Goal: Task Accomplishment & Management: Complete application form

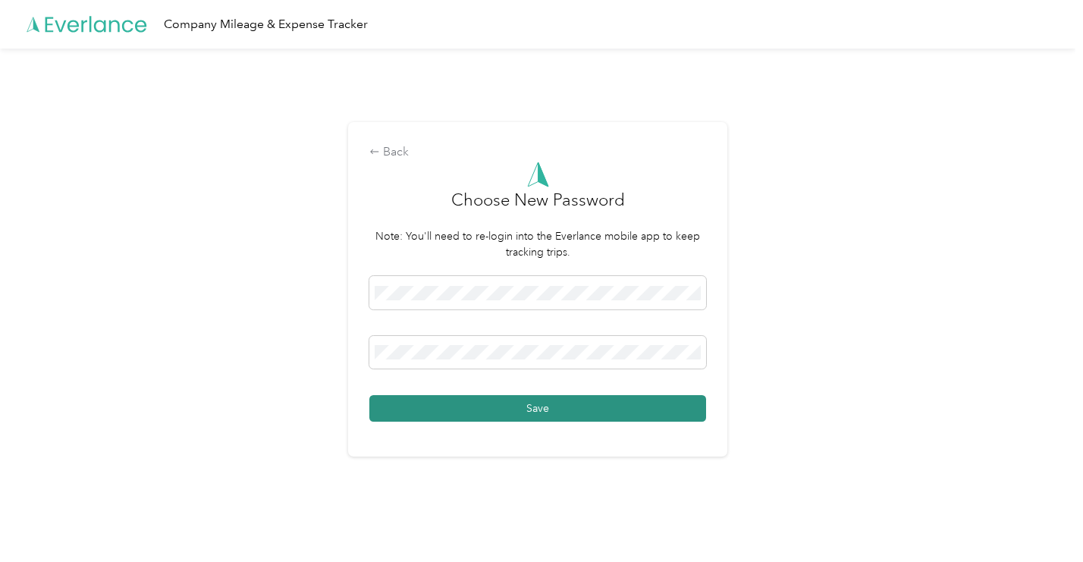
click at [517, 414] on button "Save" at bounding box center [537, 408] width 337 height 27
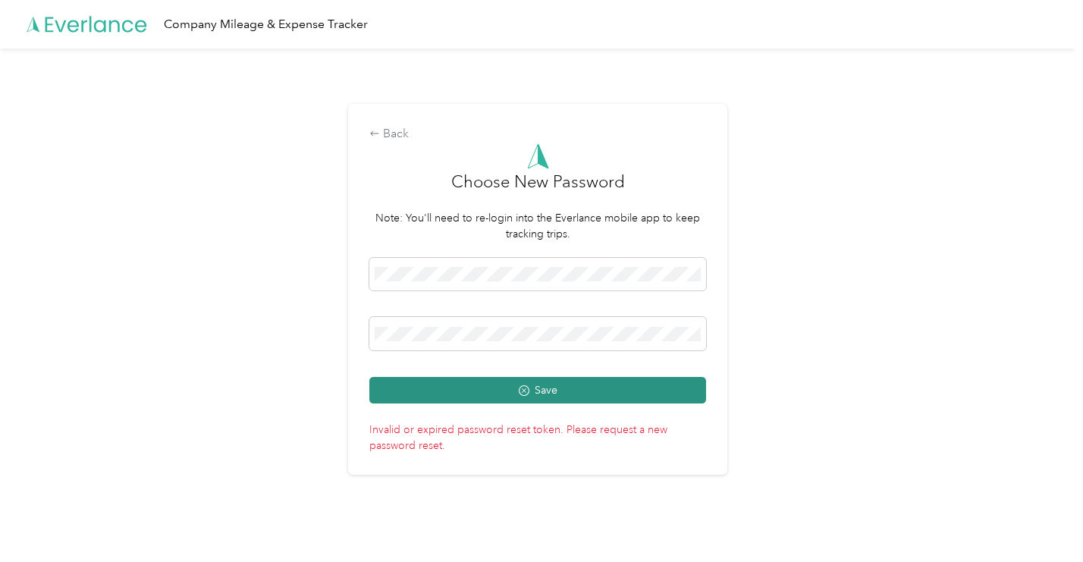
click at [507, 395] on button "Save" at bounding box center [537, 390] width 337 height 27
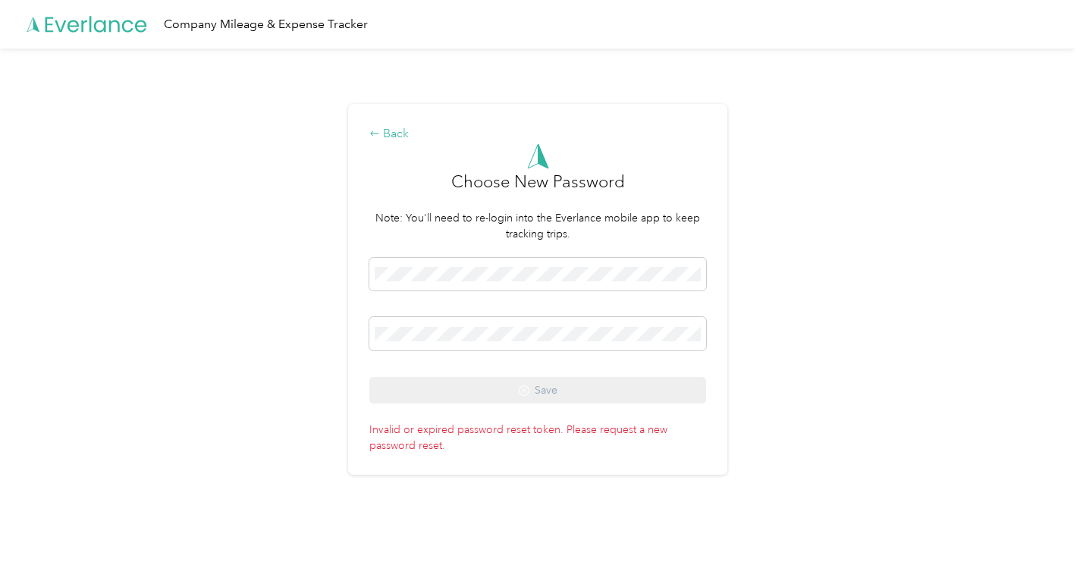
click at [398, 140] on div "Back" at bounding box center [537, 134] width 337 height 18
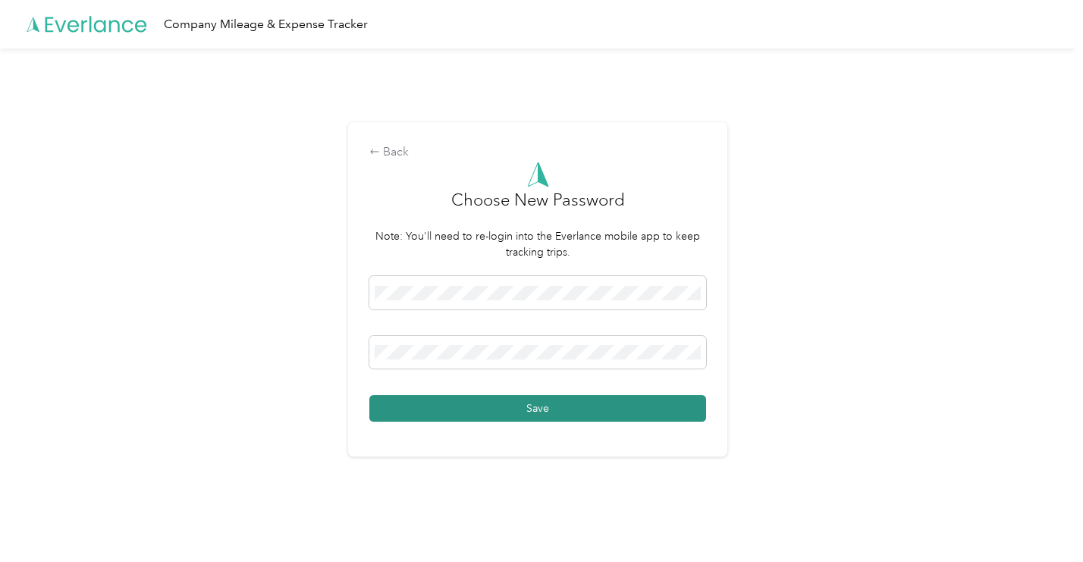
click at [538, 410] on button "Save" at bounding box center [537, 408] width 337 height 27
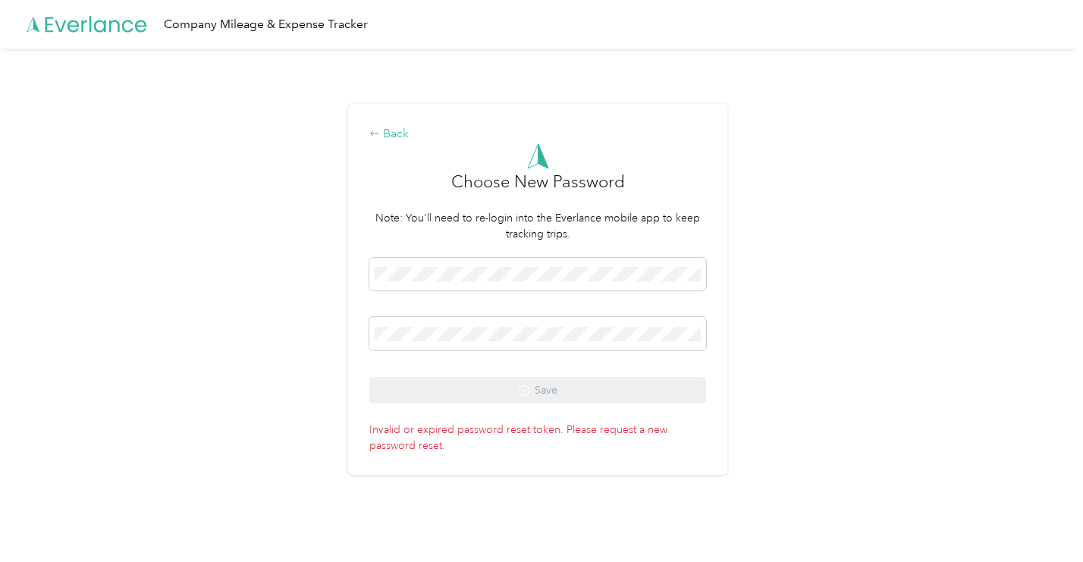
click at [395, 136] on div "Back" at bounding box center [537, 134] width 337 height 18
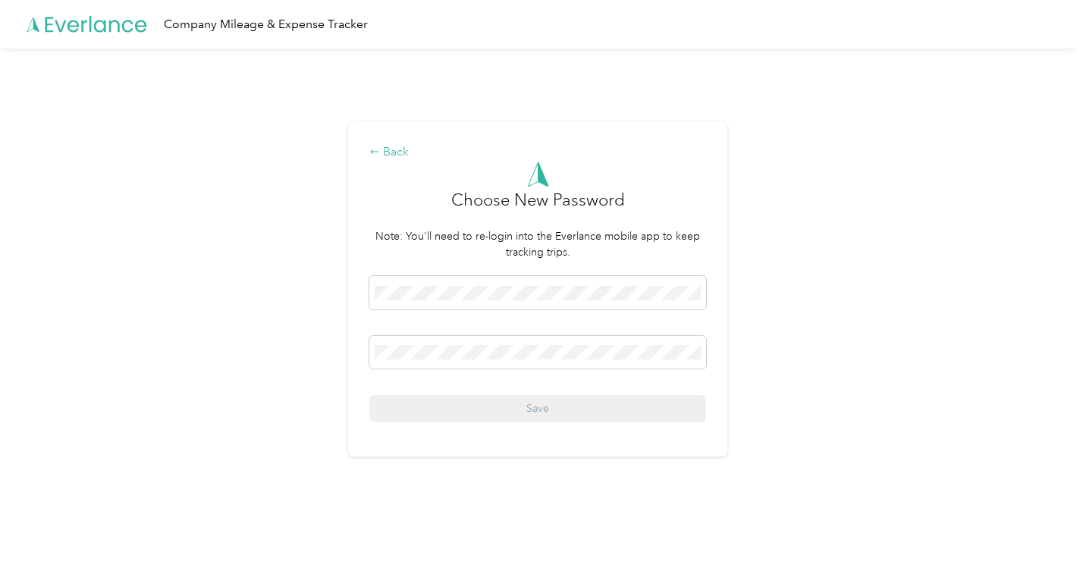
click at [394, 151] on div "Back" at bounding box center [537, 152] width 337 height 18
click at [491, 306] on span at bounding box center [537, 292] width 337 height 33
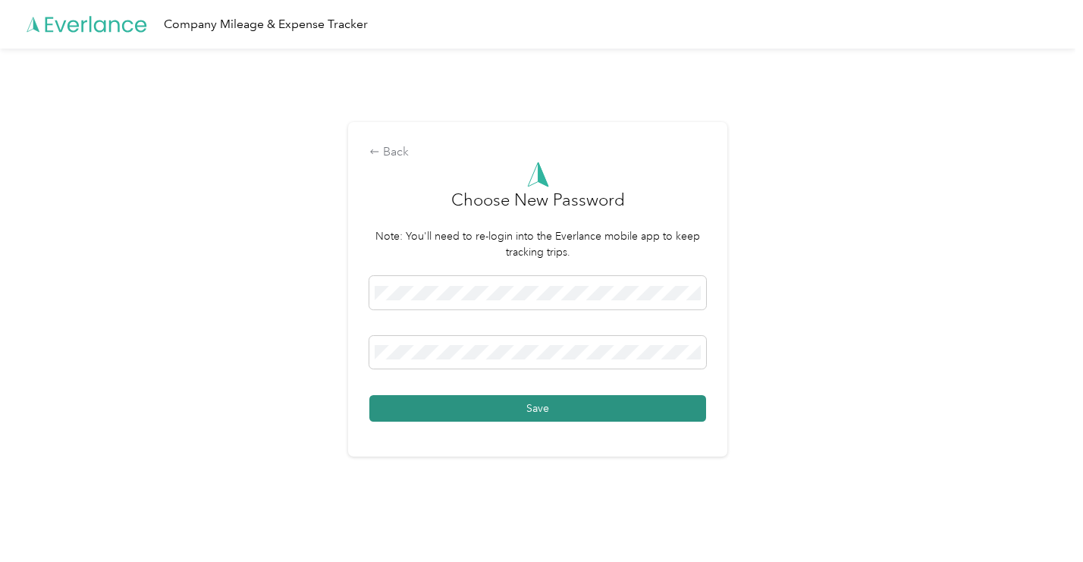
click at [514, 412] on button "Save" at bounding box center [537, 408] width 337 height 27
click at [486, 415] on button "Save" at bounding box center [537, 408] width 337 height 27
click at [619, 407] on button "Save" at bounding box center [537, 408] width 337 height 27
click at [509, 415] on button "Save" at bounding box center [537, 408] width 337 height 27
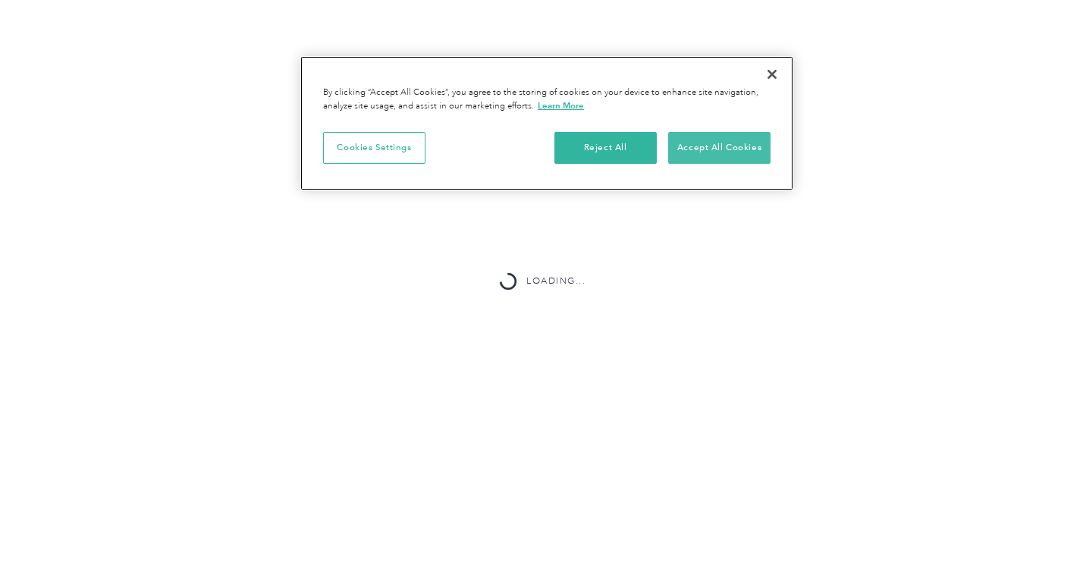
click at [687, 152] on button "Accept All Cookies" at bounding box center [719, 148] width 102 height 32
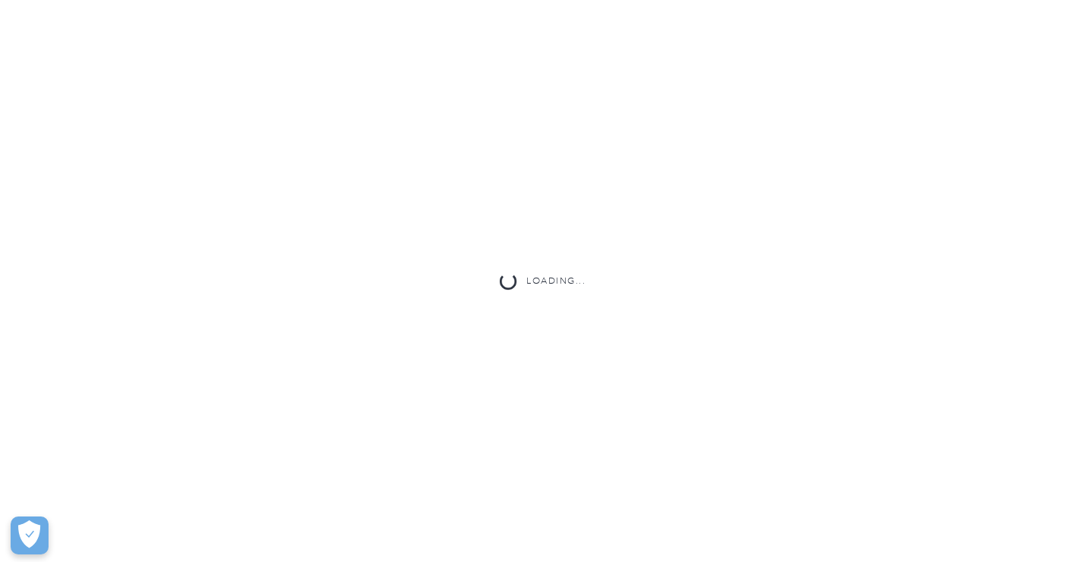
click at [548, 218] on div "Loading..." at bounding box center [541, 281] width 1083 height 562
click at [275, 86] on div "Loading..." at bounding box center [541, 281] width 1083 height 562
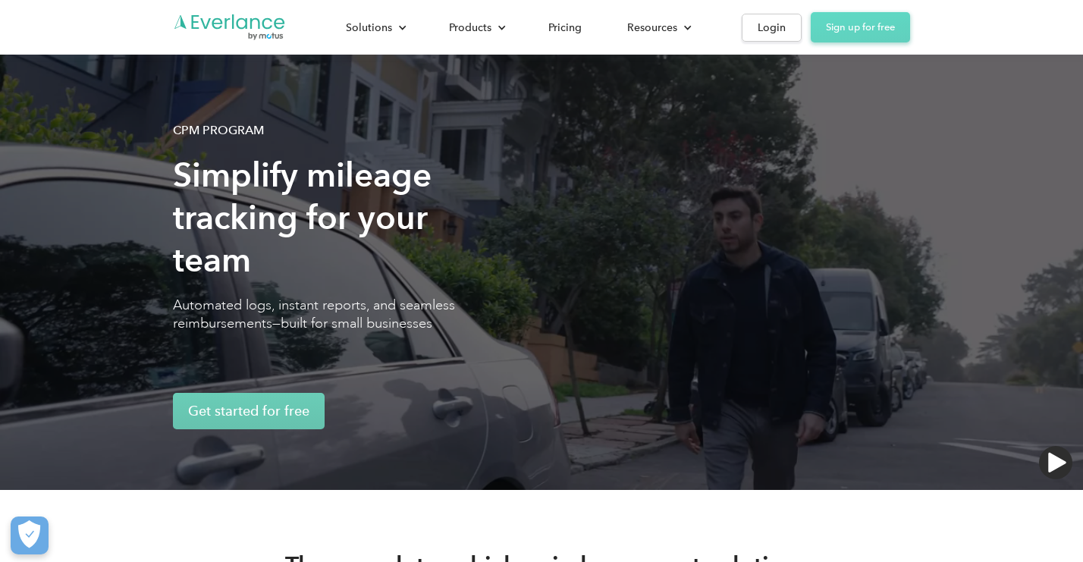
click at [845, 38] on link "Sign up for free" at bounding box center [860, 27] width 99 height 30
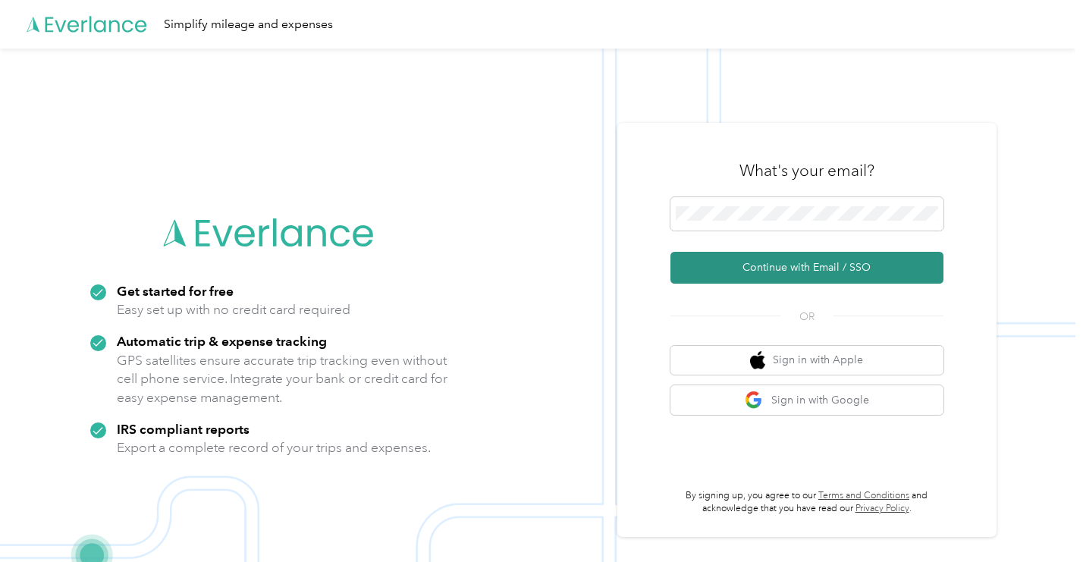
click at [809, 272] on button "Continue with Email / SSO" at bounding box center [806, 268] width 273 height 32
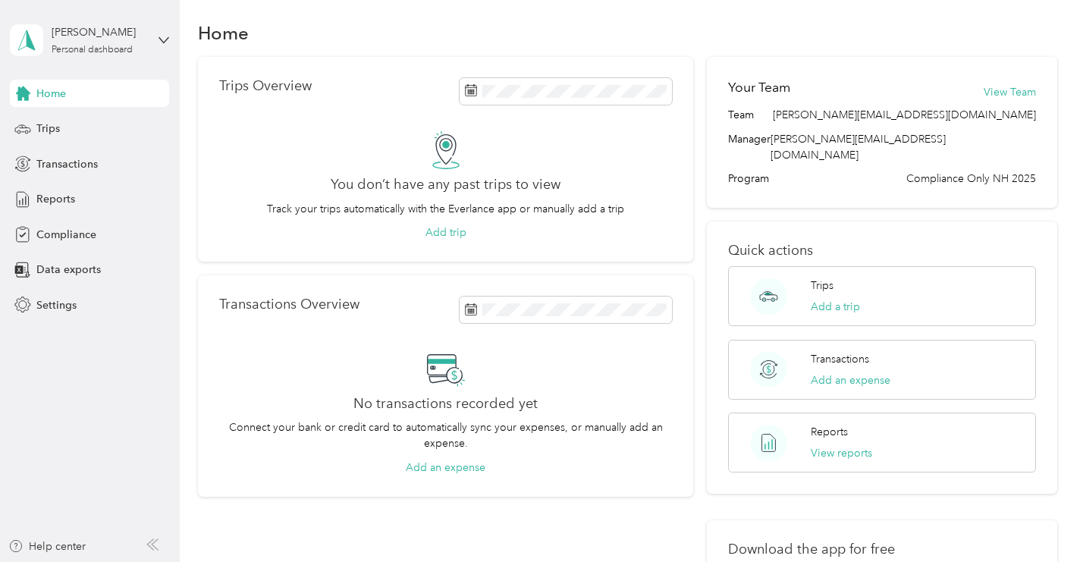
scroll to position [14, 0]
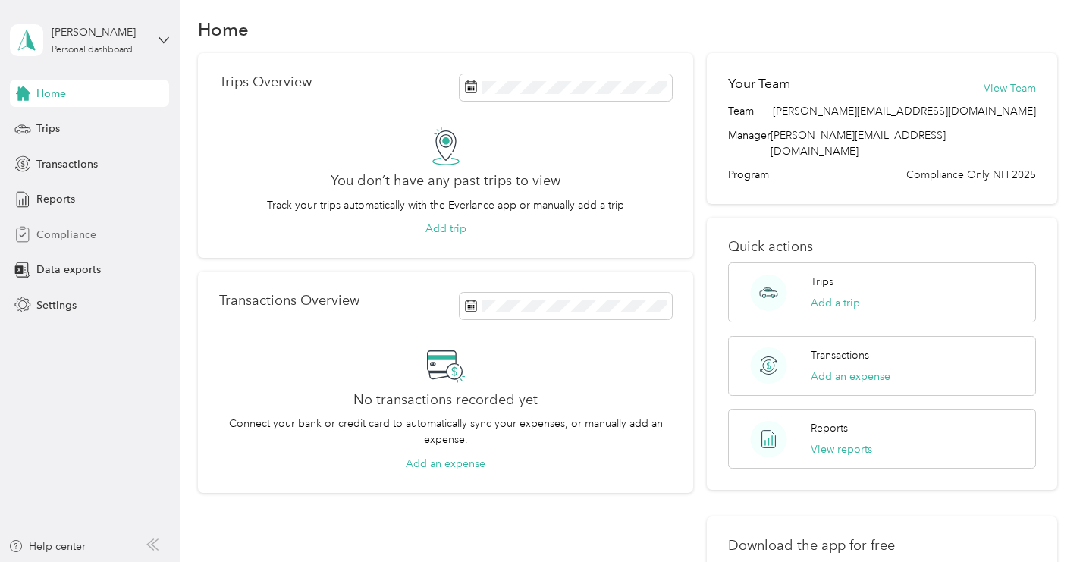
click at [74, 239] on span "Compliance" at bounding box center [66, 235] width 60 height 16
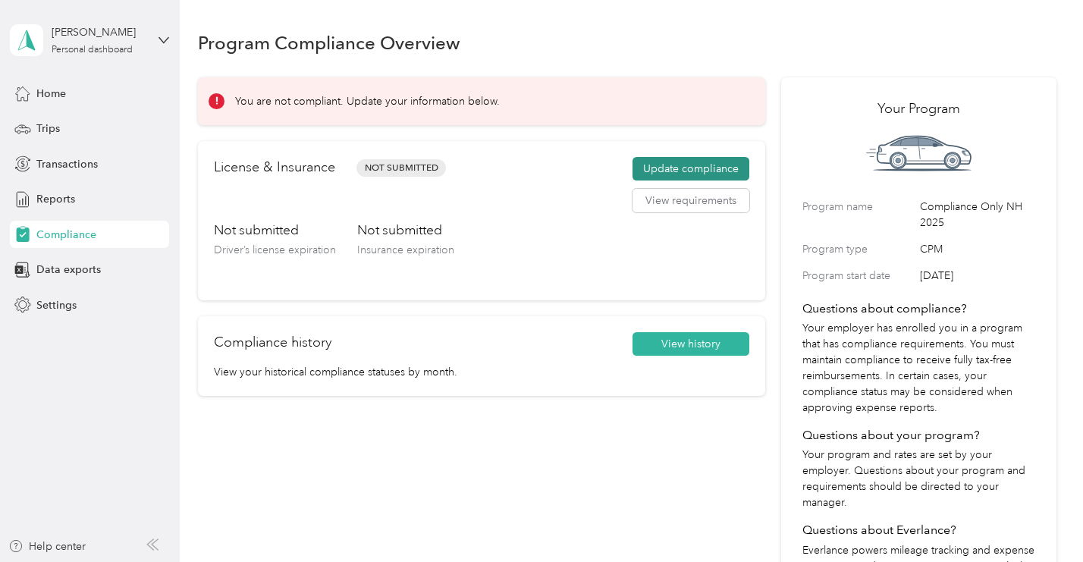
click at [657, 172] on button "Update compliance" at bounding box center [691, 169] width 117 height 24
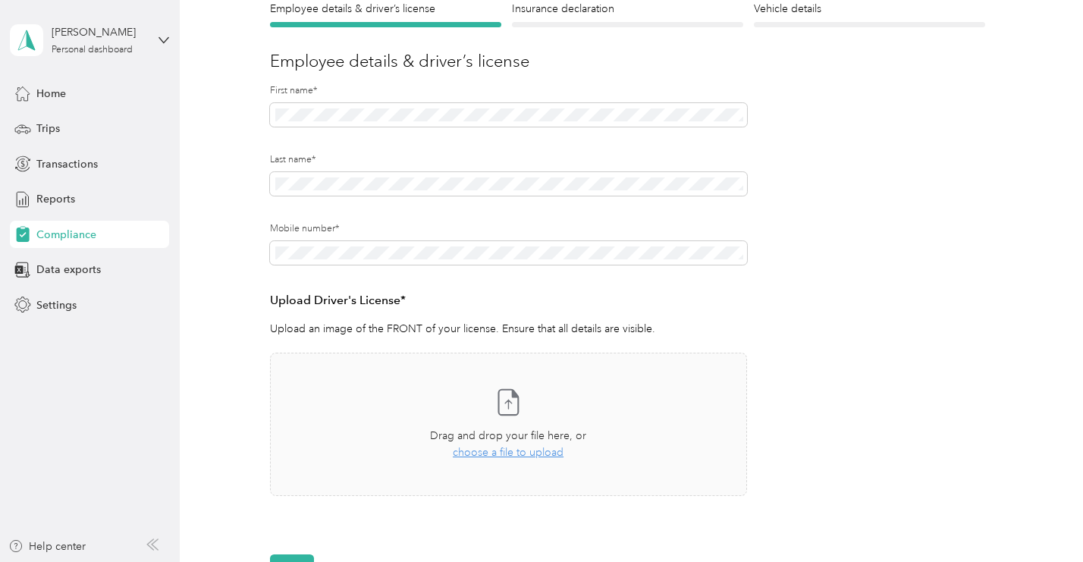
scroll to position [159, 0]
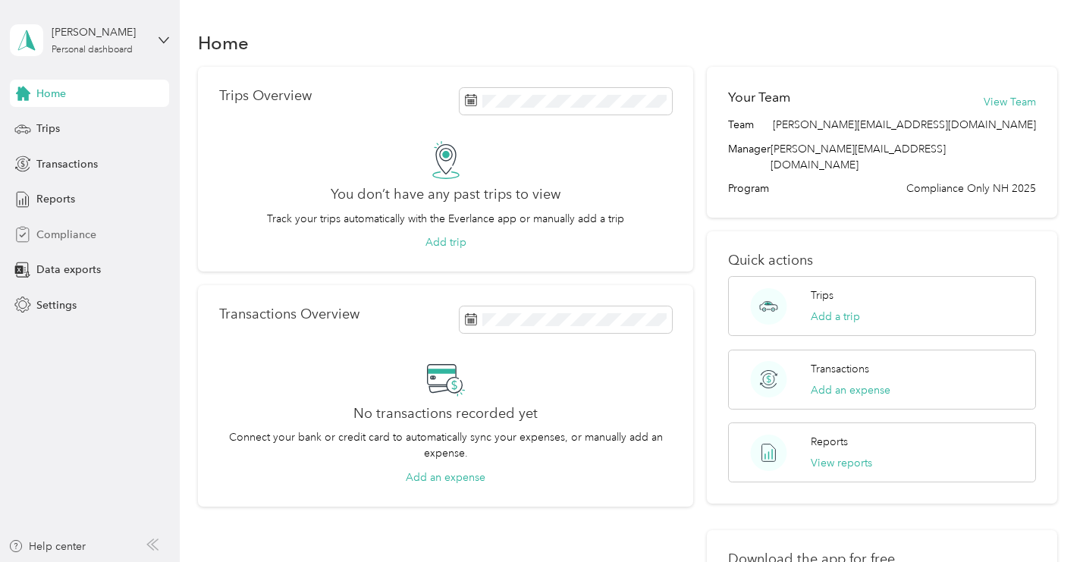
click at [89, 236] on span "Compliance" at bounding box center [66, 235] width 60 height 16
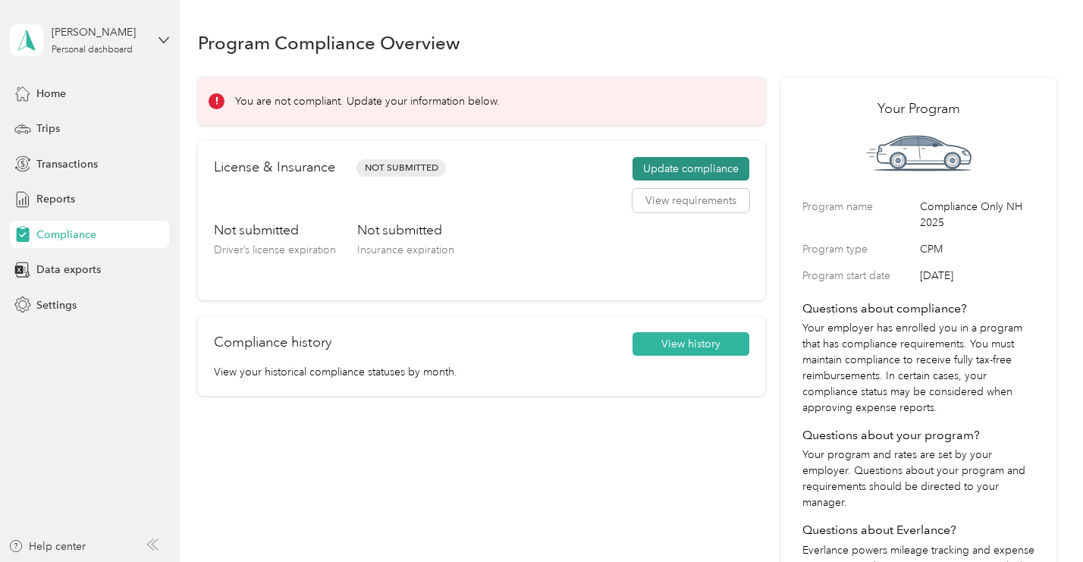
click at [661, 166] on button "Update compliance" at bounding box center [691, 169] width 117 height 24
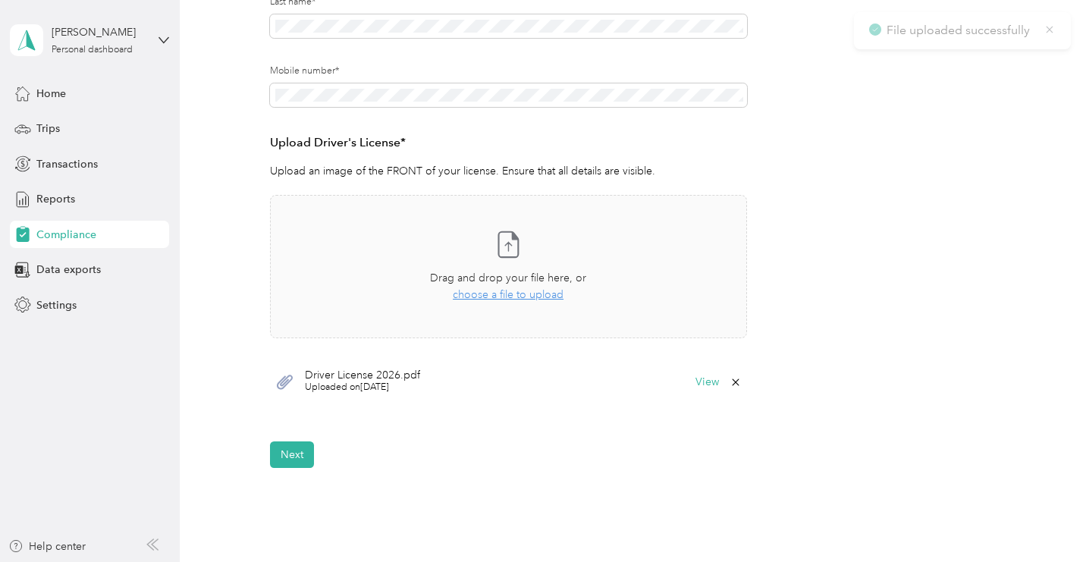
scroll to position [309, 0]
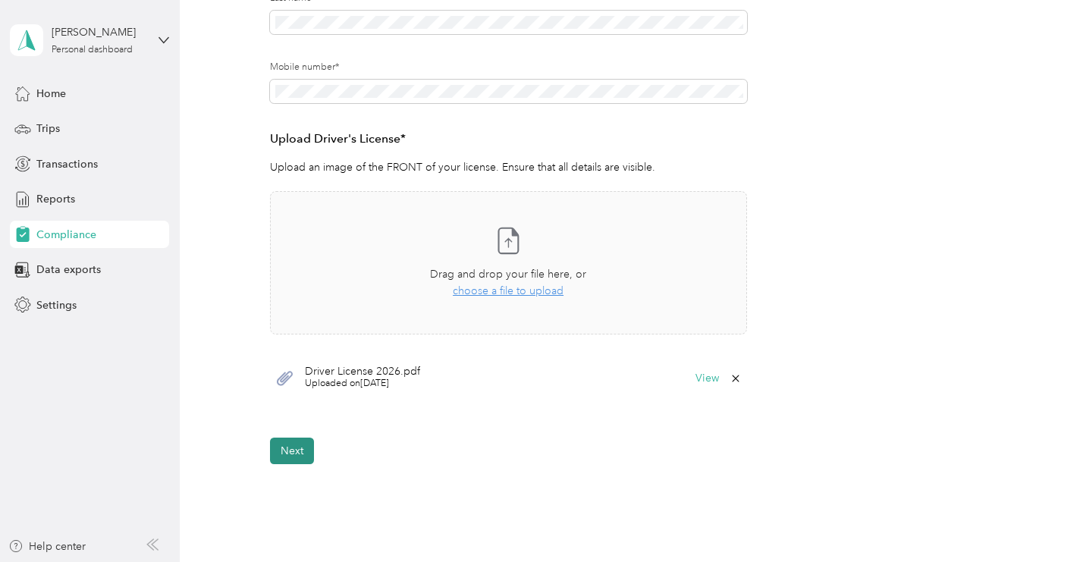
click at [283, 451] on button "Next" at bounding box center [292, 451] width 44 height 27
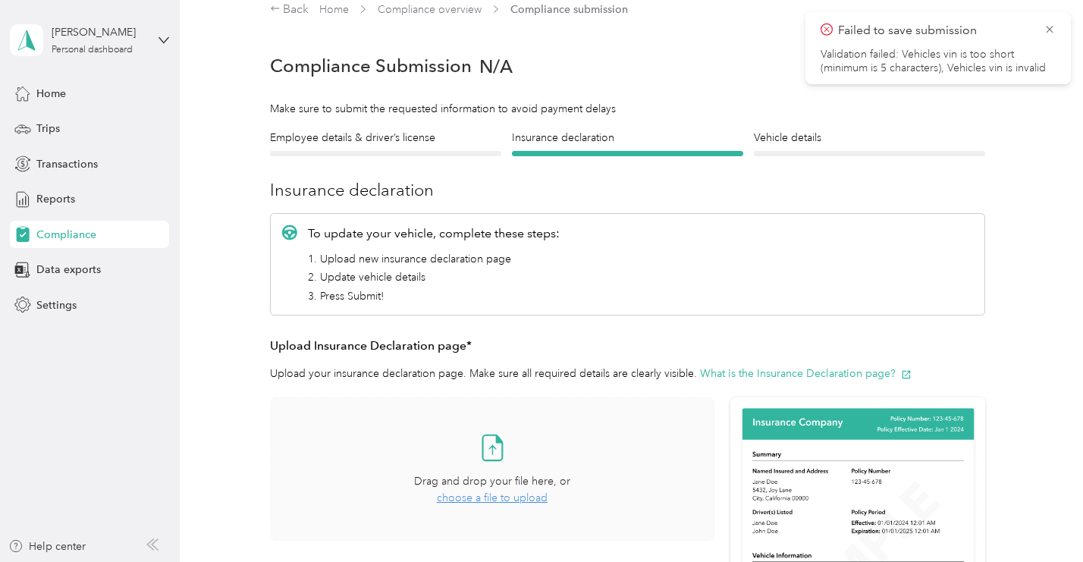
scroll to position [82, 0]
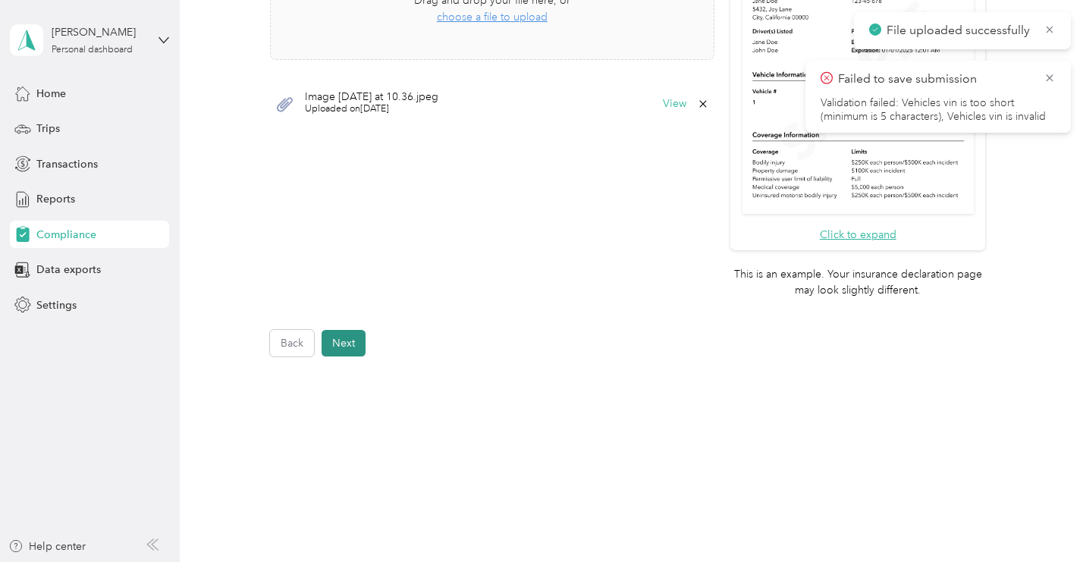
click at [348, 330] on button "Next" at bounding box center [344, 343] width 44 height 27
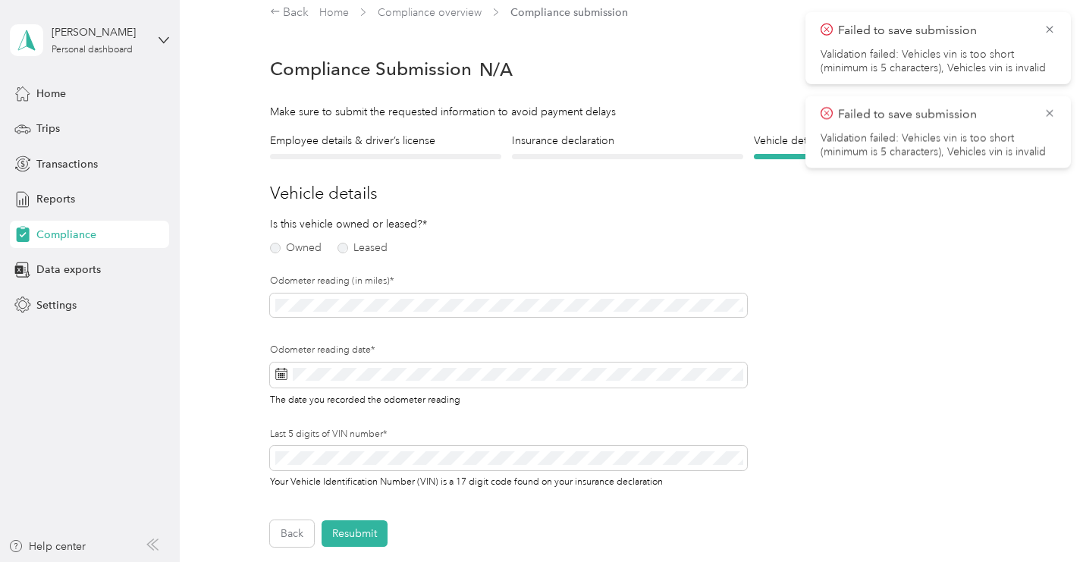
scroll to position [6, 0]
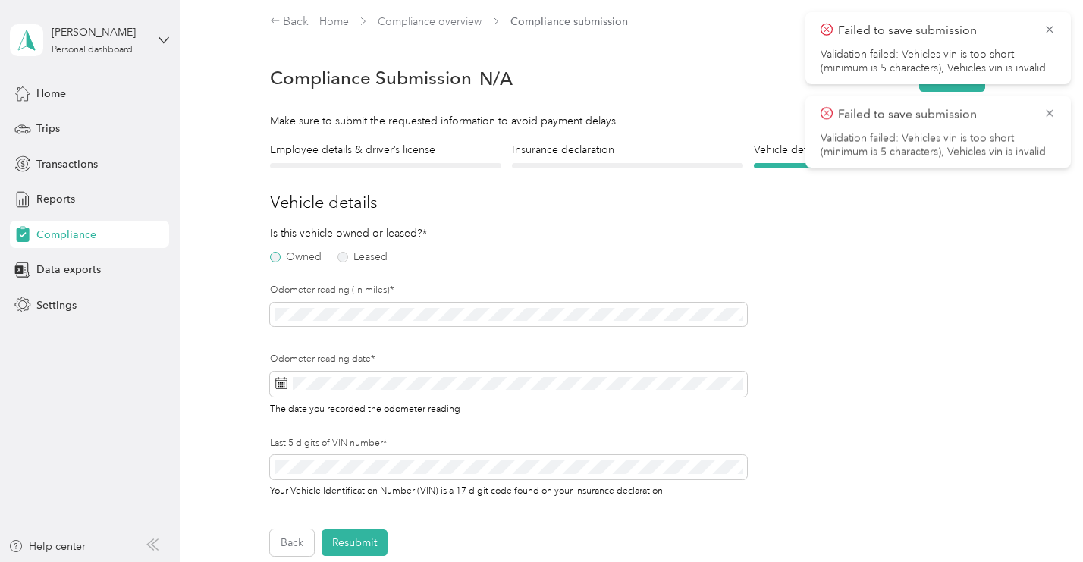
click at [296, 253] on label "Owned" at bounding box center [296, 257] width 52 height 11
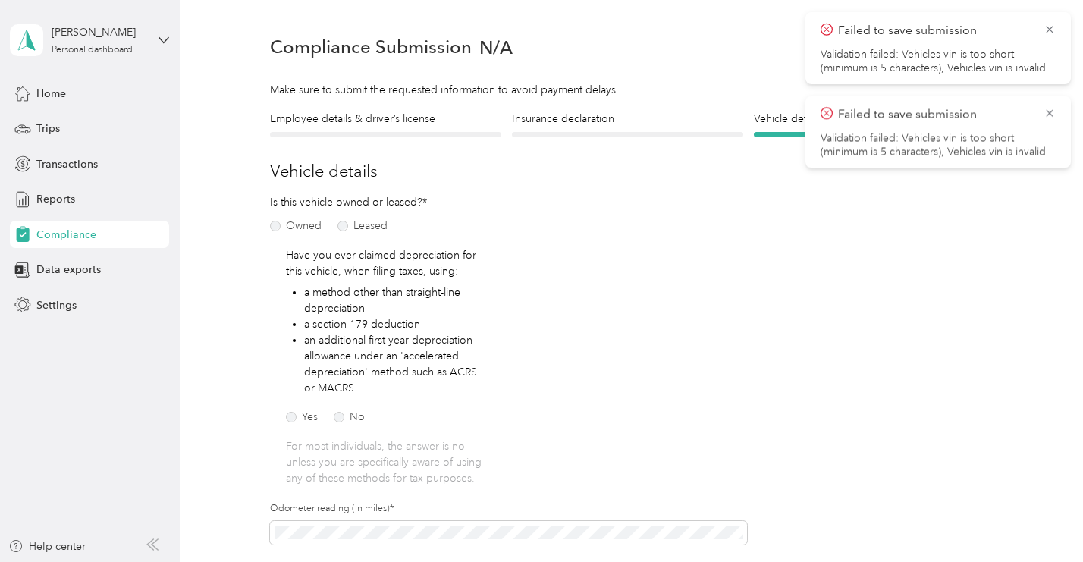
scroll to position [43, 0]
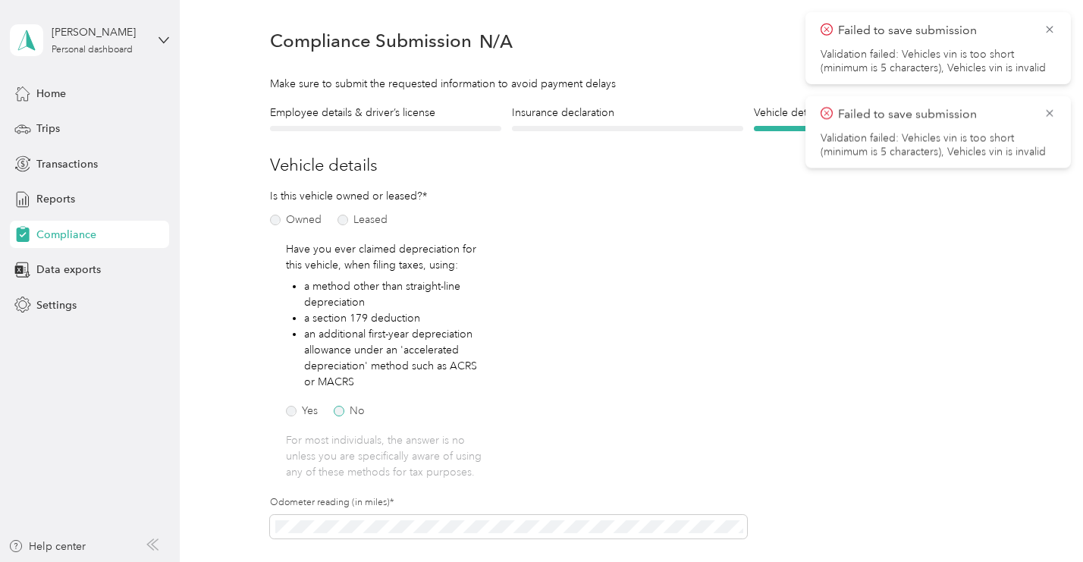
click at [357, 412] on label "No" at bounding box center [349, 411] width 31 height 11
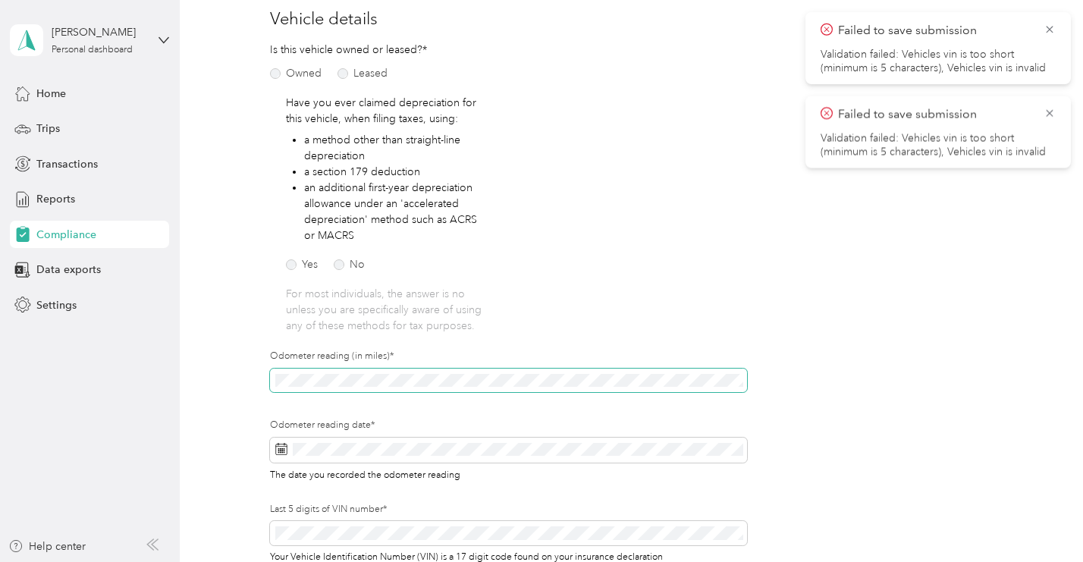
scroll to position [233, 0]
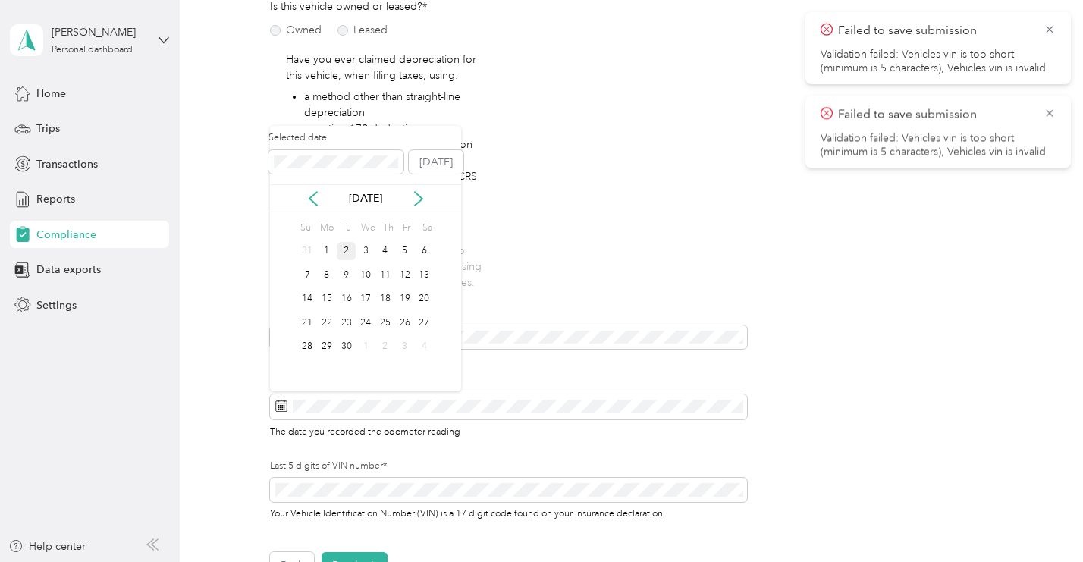
click at [343, 250] on div "2" at bounding box center [347, 251] width 20 height 19
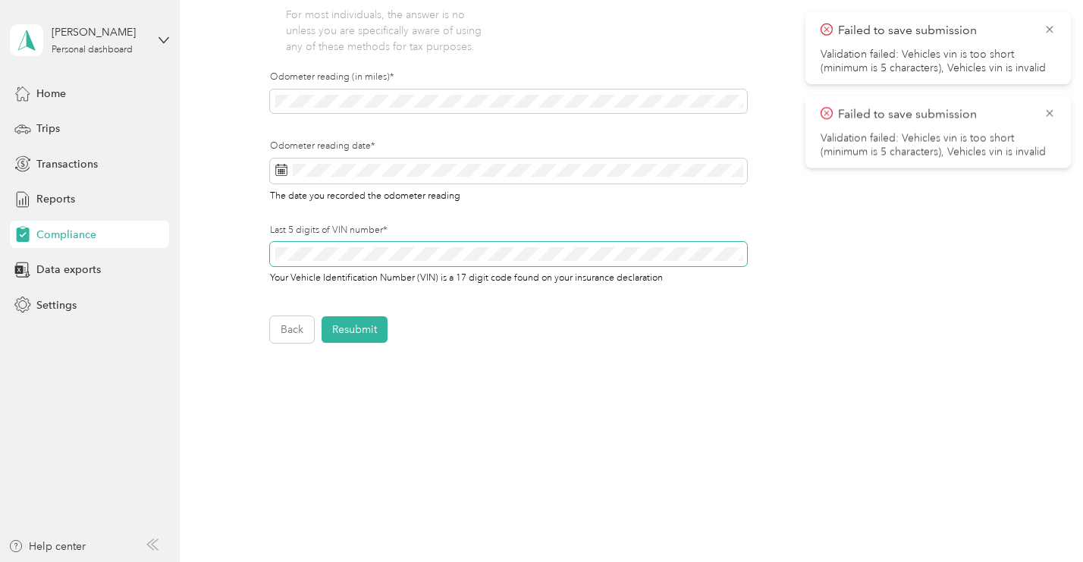
scroll to position [468, 0]
click at [362, 333] on button "Resubmit" at bounding box center [355, 330] width 66 height 27
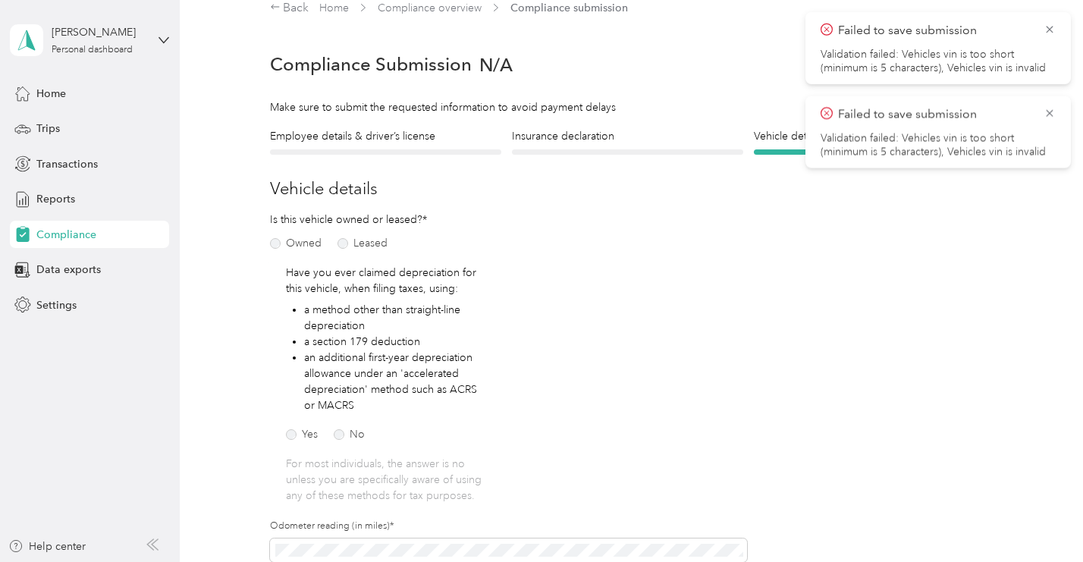
scroll to position [18, 0]
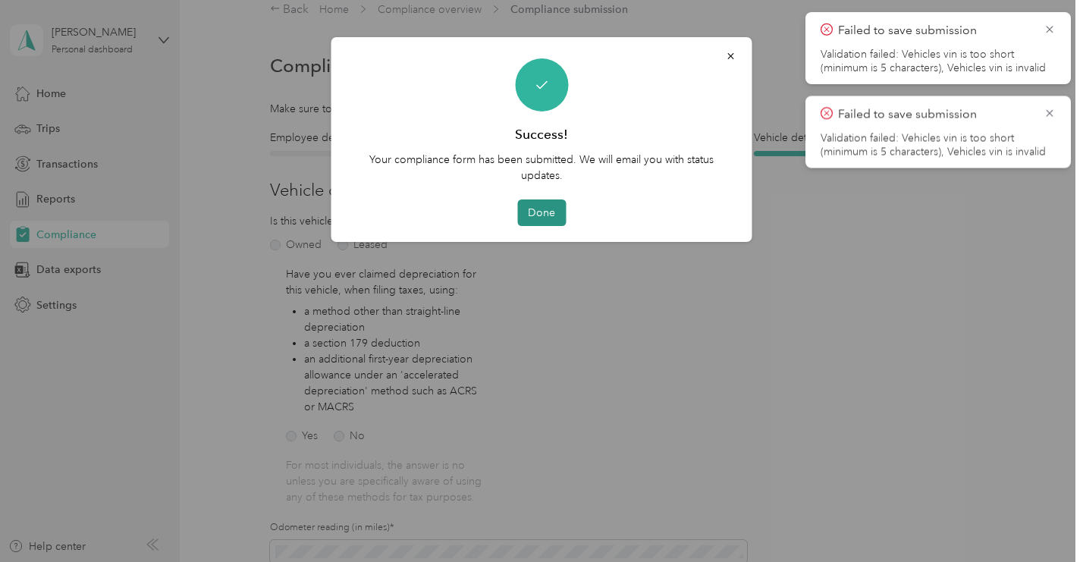
click at [542, 217] on button "Done" at bounding box center [541, 212] width 49 height 27
